Goal: Use online tool/utility: Use online tool/utility

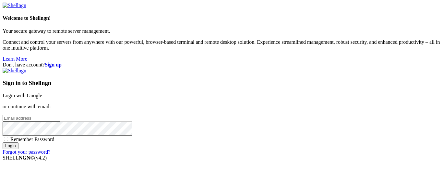
click at [42, 93] on link "Login with Google" at bounding box center [23, 96] width 40 height 6
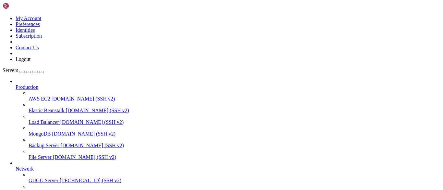
scroll to position [37, 0]
click at [60, 178] on span "[TECHNICAL_ID] (SSH v2)" at bounding box center [91, 181] width 62 height 6
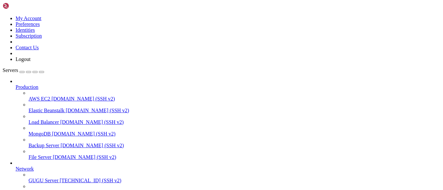
scroll to position [0, 0]
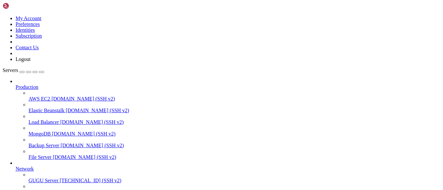
copy x-row "a7f510d858e9"
drag, startPoint x: 130, startPoint y: 408, endPoint x: 94, endPoint y: 415, distance: 36.7
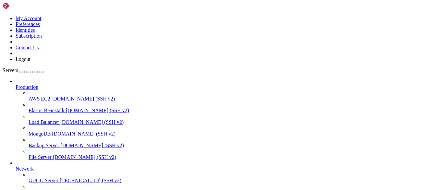
drag, startPoint x: 158, startPoint y: 441, endPoint x: 136, endPoint y: 436, distance: 22.4
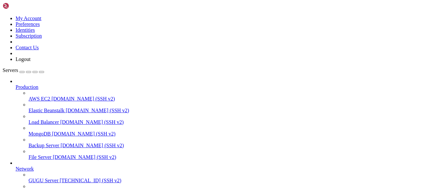
drag, startPoint x: 11, startPoint y: 360, endPoint x: 187, endPoint y: 408, distance: 182.2
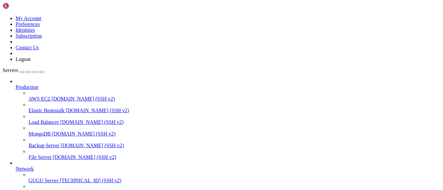
copy x-row "430296ced2fd"
drag, startPoint x: 134, startPoint y: 407, endPoint x: 118, endPoint y: 402, distance: 16.9
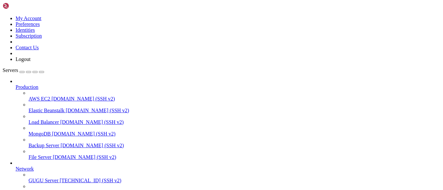
drag, startPoint x: 71, startPoint y: 382, endPoint x: 55, endPoint y: 382, distance: 16.5
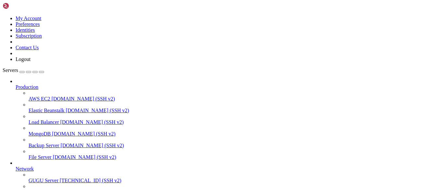
copy x-row "430296ced2fd"
drag, startPoint x: 107, startPoint y: 373, endPoint x: 74, endPoint y: 381, distance: 33.4
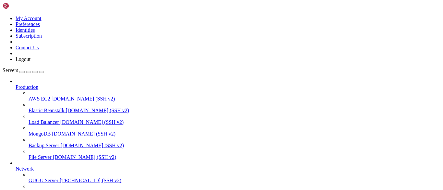
drag, startPoint x: 85, startPoint y: 397, endPoint x: 75, endPoint y: 397, distance: 10.7
drag, startPoint x: 56, startPoint y: 357, endPoint x: 1, endPoint y: 344, distance: 56.7
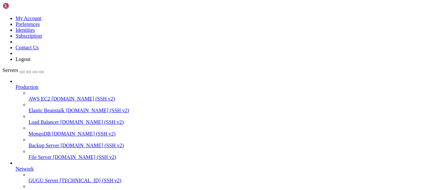
copy div "root@ubuntu:/home/saga-test/odoo-saga# docker exec -it 430296ced2fd /bin/bash o…"
drag, startPoint x: 115, startPoint y: 373, endPoint x: 85, endPoint y: 386, distance: 32.3
drag, startPoint x: 85, startPoint y: 386, endPoint x: 54, endPoint y: 386, distance: 31.5
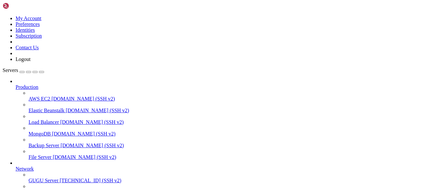
drag, startPoint x: 60, startPoint y: 411, endPoint x: -2, endPoint y: 366, distance: 76.2
copy div "root@ubuntu:/home/saga-test/odoo-saga# docker exec -it 430296ced2fd /bin/bash o…"
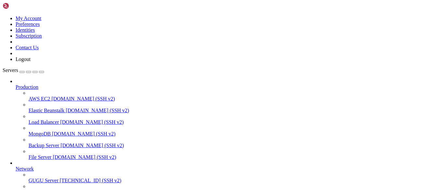
drag, startPoint x: 112, startPoint y: 450, endPoint x: 75, endPoint y: 447, distance: 37.1
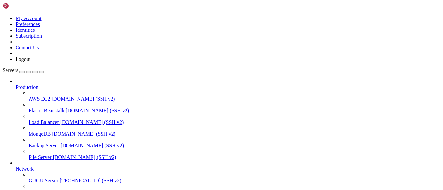
drag, startPoint x: 16, startPoint y: 356, endPoint x: 12, endPoint y: 375, distance: 19.3
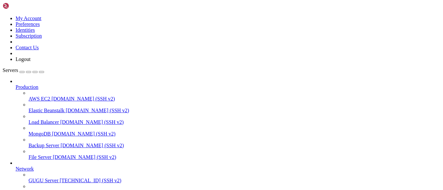
copy x-row "430296ced2fd"
drag, startPoint x: 67, startPoint y: 354, endPoint x: 54, endPoint y: 379, distance: 28.2
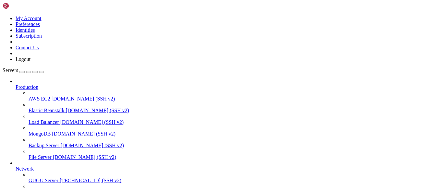
drag, startPoint x: 54, startPoint y: 379, endPoint x: 7, endPoint y: 361, distance: 49.8
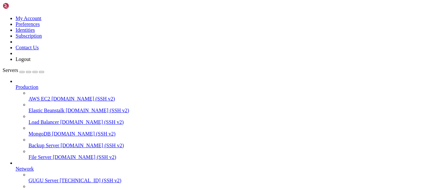
copy x-row "a7f510d858e9"
drag, startPoint x: 119, startPoint y: 417, endPoint x: 115, endPoint y: 422, distance: 6.8
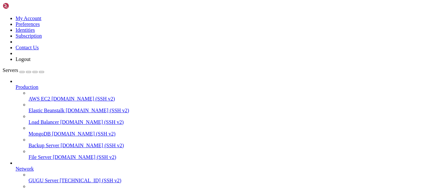
scroll to position [46, 0]
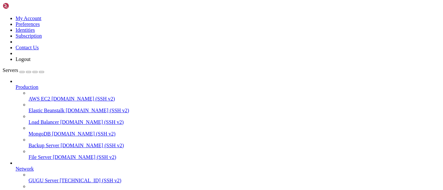
drag, startPoint x: 72, startPoint y: 378, endPoint x: 71, endPoint y: 384, distance: 5.6
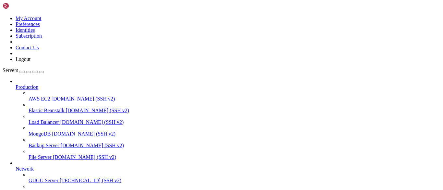
scroll to position [0, 0]
